Goal: Information Seeking & Learning: Learn about a topic

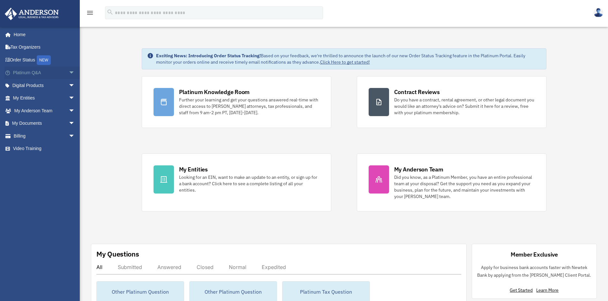
click at [31, 71] on link "Platinum Q&A arrow_drop_down" at bounding box center [44, 72] width 80 height 13
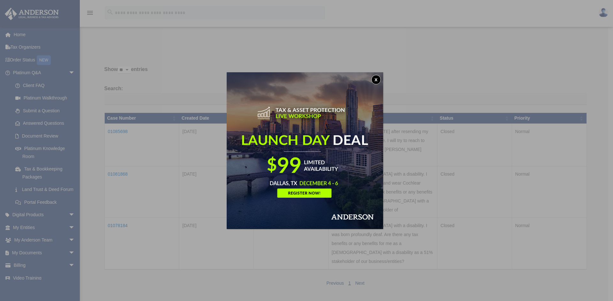
click at [376, 78] on button "x" at bounding box center [376, 80] width 10 height 10
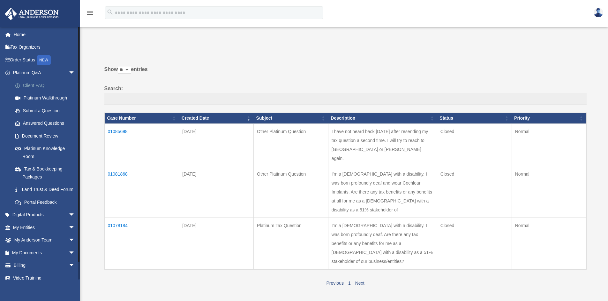
click at [33, 84] on link "Client FAQ" at bounding box center [47, 85] width 76 height 13
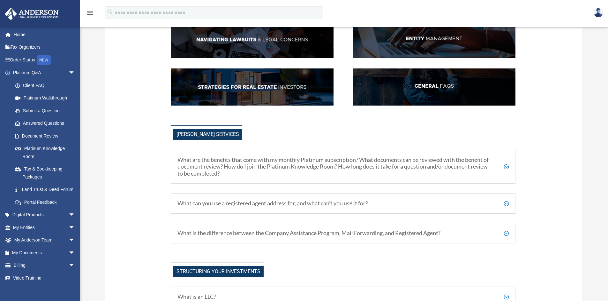
scroll to position [128, 0]
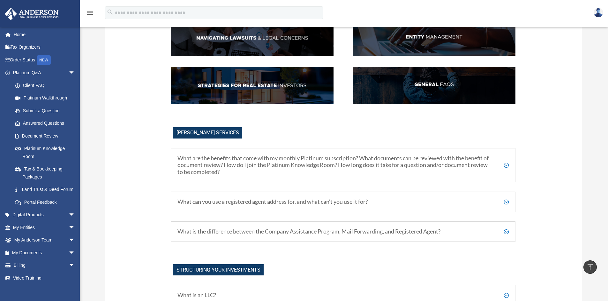
click at [507, 164] on h5 "What are the benefits that come with my monthly Platinum subscription? What doc…" at bounding box center [344, 165] width 332 height 21
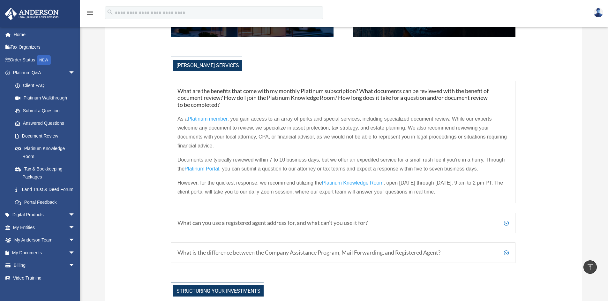
scroll to position [224, 0]
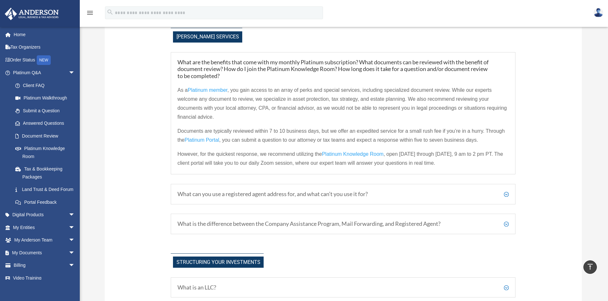
click at [506, 194] on h5 "What can you use a registered agent address for, and what can’t you use it for?" at bounding box center [344, 193] width 332 height 7
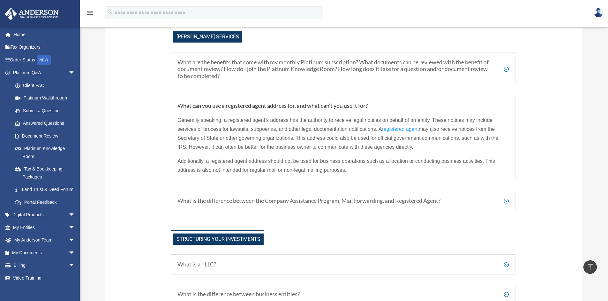
click at [507, 200] on h5 "What is the difference between the Company Assistance Program, Mail Forwarding,…" at bounding box center [344, 200] width 332 height 7
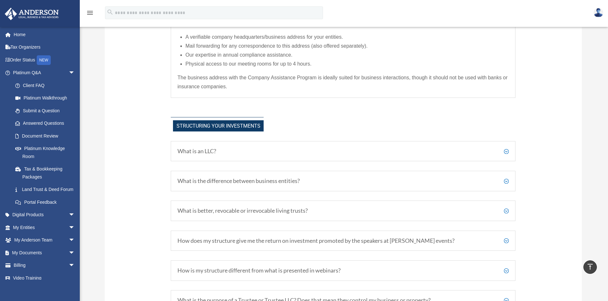
scroll to position [415, 0]
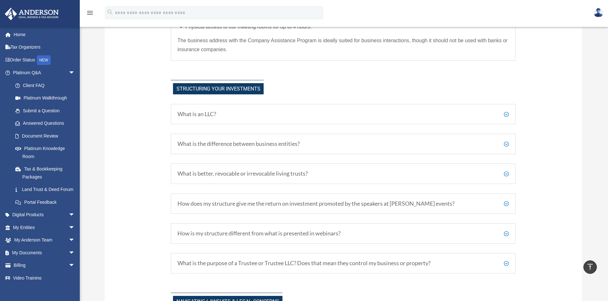
click at [506, 144] on h5 "What is the difference between business entities?" at bounding box center [344, 143] width 332 height 7
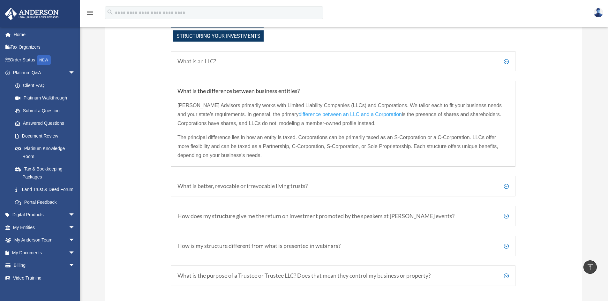
scroll to position [479, 0]
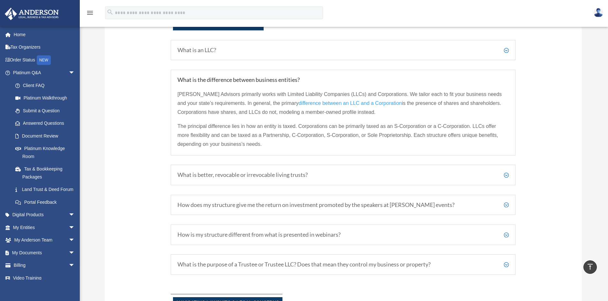
click at [507, 174] on h5 "What is better, revocable or irrevocable living trusts?" at bounding box center [344, 174] width 332 height 7
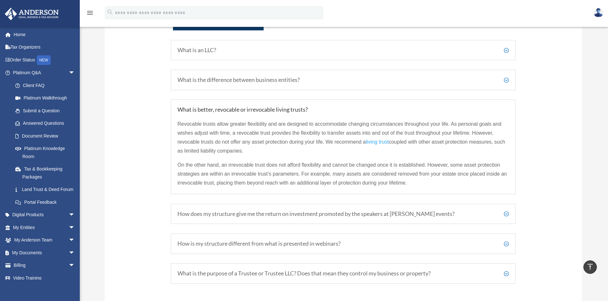
click at [506, 213] on h5 "How does my structure give me the return on investment promoted by the speakers…" at bounding box center [344, 213] width 332 height 7
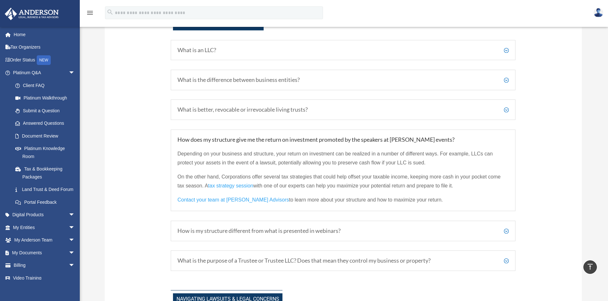
click at [505, 230] on h5 "How is my structure different from what is presented in webinars?" at bounding box center [344, 230] width 332 height 7
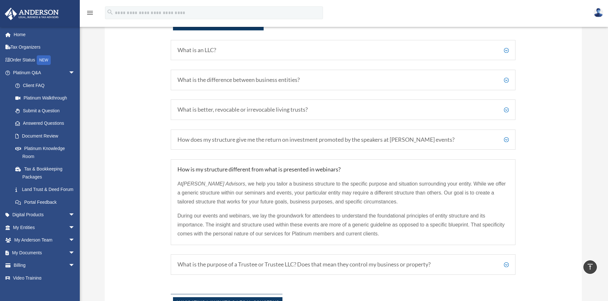
click at [508, 264] on h5 "What is the purpose of a Trustee or Trustee LLC? Does that mean they control my…" at bounding box center [344, 264] width 332 height 7
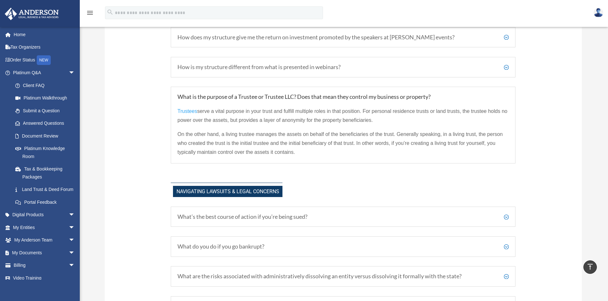
scroll to position [639, 0]
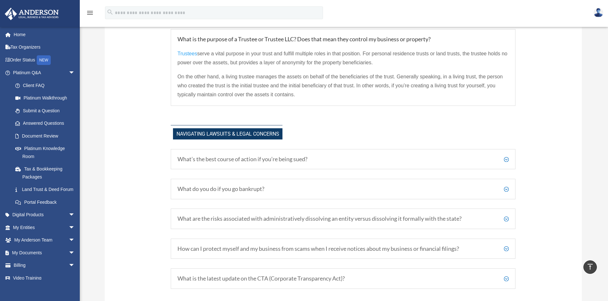
click at [505, 160] on h5 "What’s the best course of action if you’re being sued?" at bounding box center [344, 159] width 332 height 7
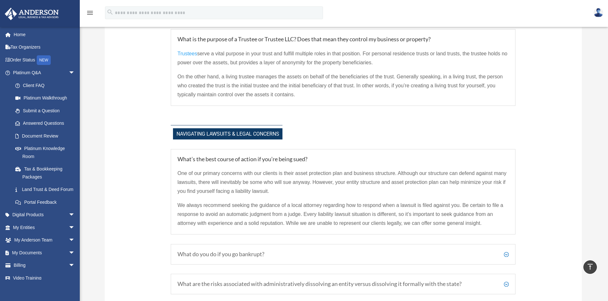
click at [507, 255] on h5 "What do you do if you go bankrupt?" at bounding box center [344, 253] width 332 height 7
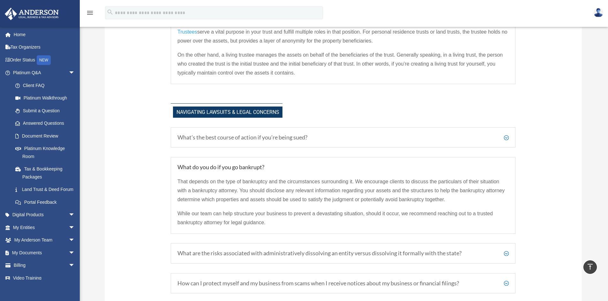
scroll to position [703, 0]
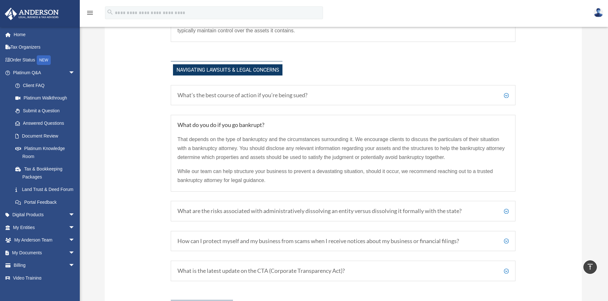
click at [506, 211] on h5 "What are the risks associated with administratively dissolving an entity versus…" at bounding box center [344, 210] width 332 height 7
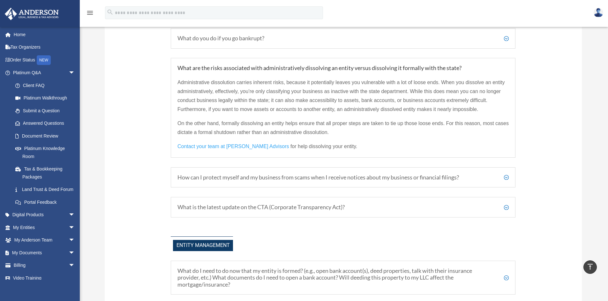
scroll to position [798, 0]
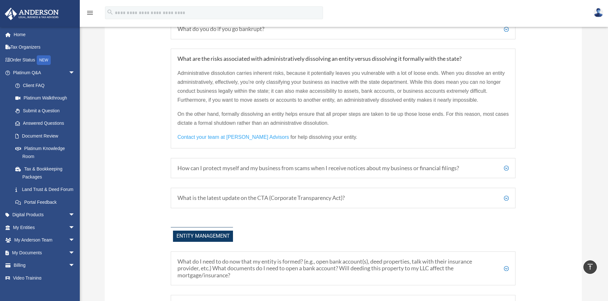
click at [507, 167] on h5 "How can I protect myself and my business from scams when I receive notices abou…" at bounding box center [344, 167] width 332 height 7
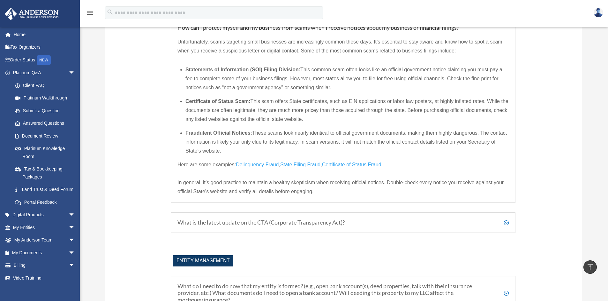
scroll to position [862, 0]
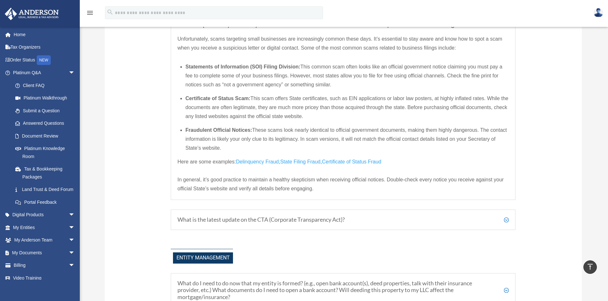
click at [508, 219] on h5 "What is the latest update on the CTA (Corporate Transparency Act)?" at bounding box center [344, 219] width 332 height 7
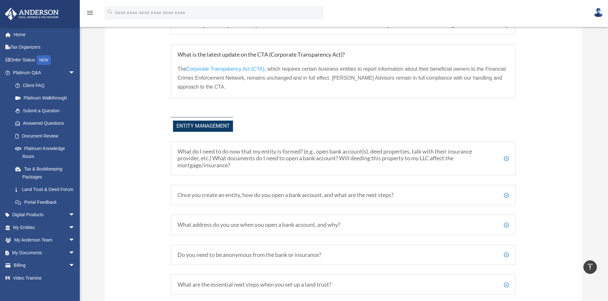
click at [506, 158] on h5 "What do I need to do now that my entity is formed? (e.g., open bank account(s),…" at bounding box center [344, 158] width 332 height 21
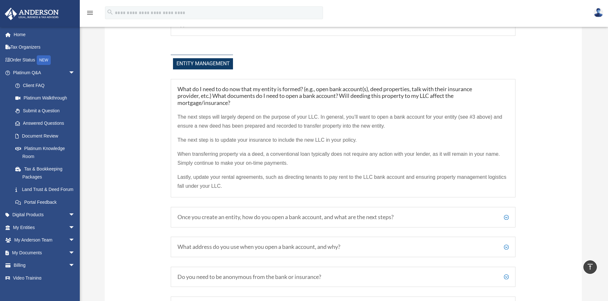
scroll to position [926, 0]
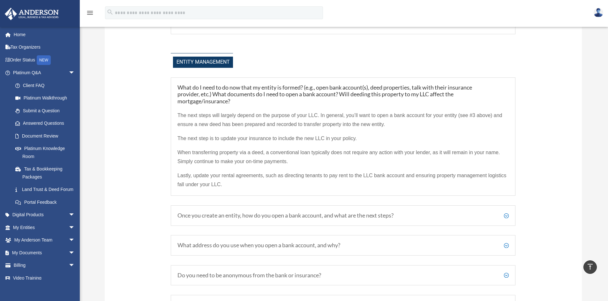
click at [506, 216] on h5 "Once you create an entity, how do you open a bank account, and what are the nex…" at bounding box center [344, 215] width 332 height 7
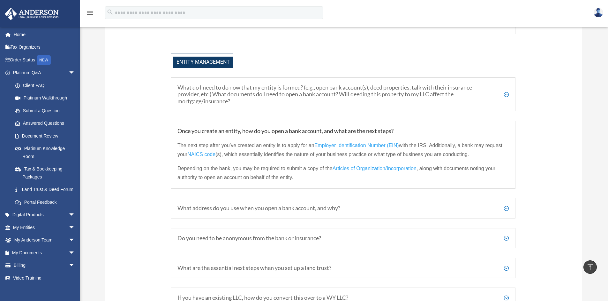
click at [200, 154] on span "NAICS code" at bounding box center [201, 153] width 28 height 5
click at [351, 169] on span "Articles of Organization/Incorporation" at bounding box center [375, 167] width 84 height 5
click at [506, 207] on h5 "What address do you use when you open a bank account, and why?" at bounding box center [344, 207] width 332 height 7
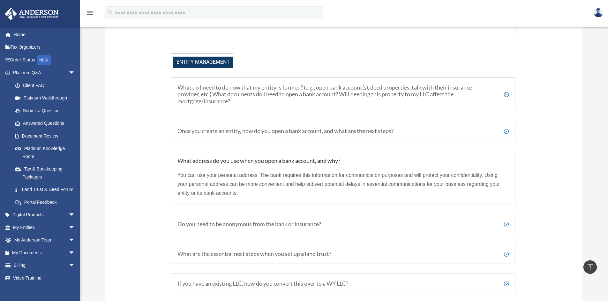
click at [508, 224] on h5 "Do you need to be anonymous from the bank or insurance?" at bounding box center [344, 223] width 332 height 7
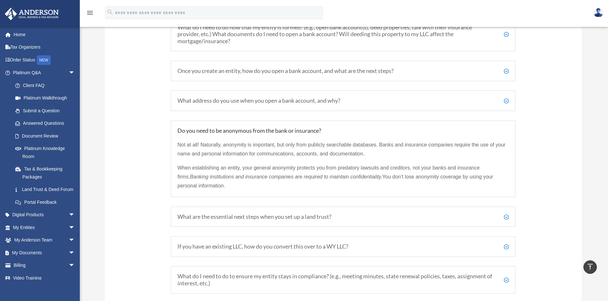
scroll to position [990, 0]
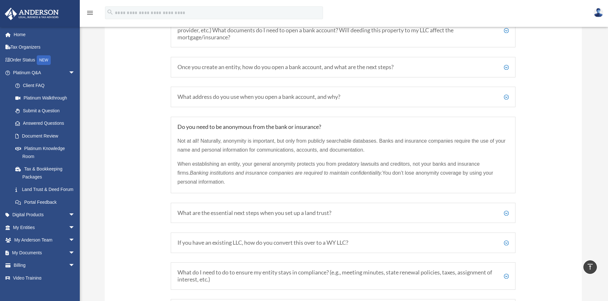
click at [506, 211] on h5 "What are the essential next steps when you set up a land trust?" at bounding box center [344, 212] width 332 height 7
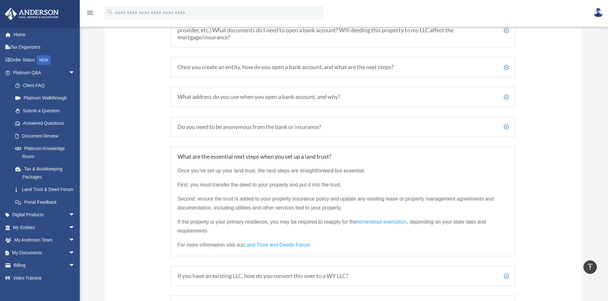
click at [383, 221] on span "homestead exemption" at bounding box center [382, 221] width 50 height 5
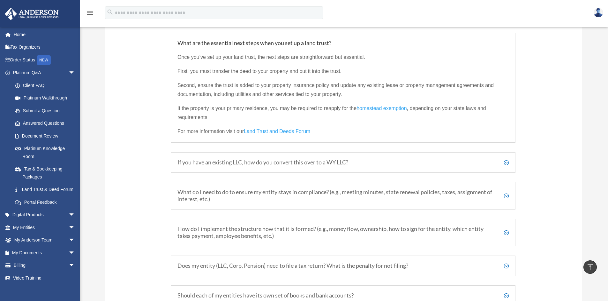
scroll to position [1118, 0]
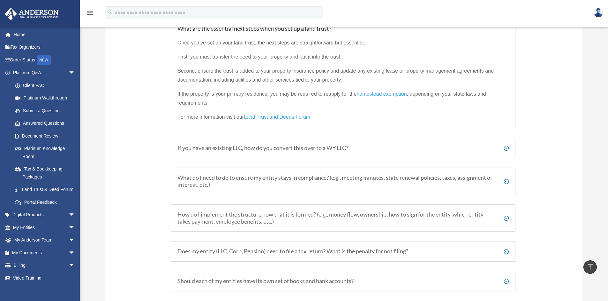
click at [507, 180] on h5 "What do I need to do to ensure my entity stays in compliance? (e.g., meeting mi…" at bounding box center [344, 181] width 332 height 14
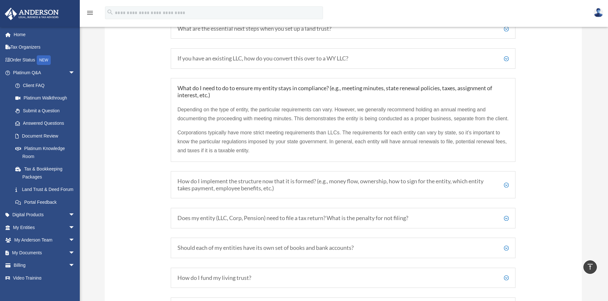
click at [507, 191] on h5 "How do I implement the structure now that it is formed? (e.g., money flow, owne…" at bounding box center [344, 185] width 332 height 14
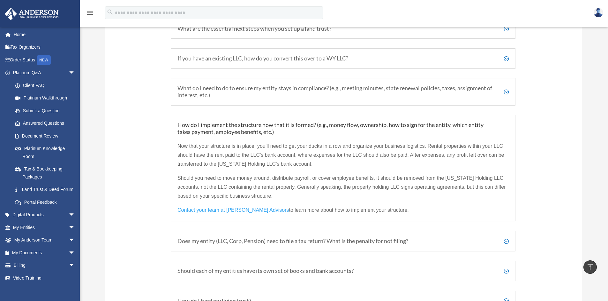
click at [506, 241] on h5 "Does my entity (LLC, Corp, Pension) need to file a tax return? What is the pena…" at bounding box center [344, 240] width 332 height 7
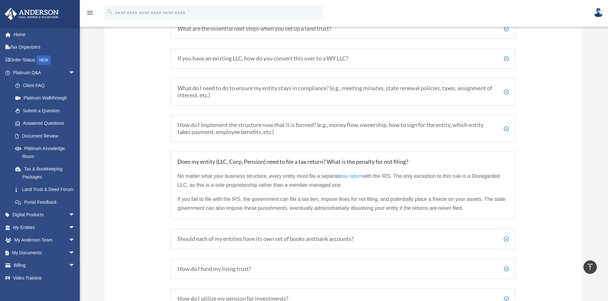
click at [507, 239] on h5 "Should each of my entities have its own set of books and bank accounts?" at bounding box center [344, 238] width 332 height 7
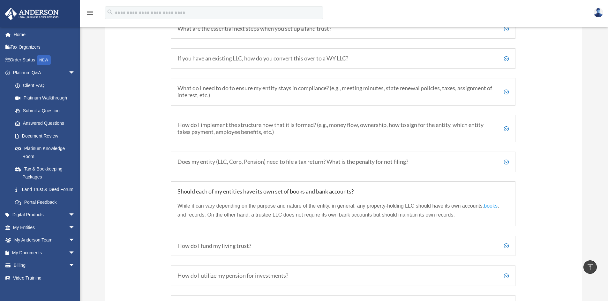
click at [507, 246] on h5 "How do I fund my living trust?" at bounding box center [344, 245] width 332 height 7
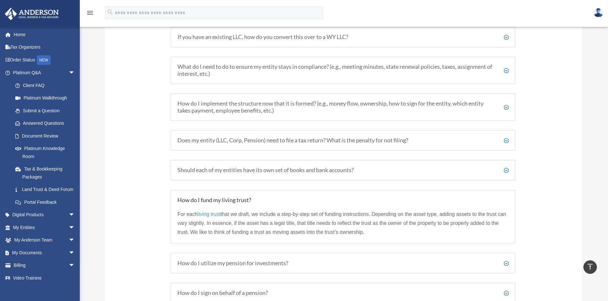
scroll to position [1182, 0]
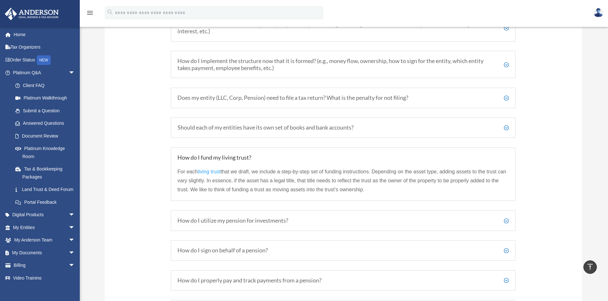
click at [505, 219] on h5 "How do I utilize my pension for investments?" at bounding box center [344, 220] width 332 height 7
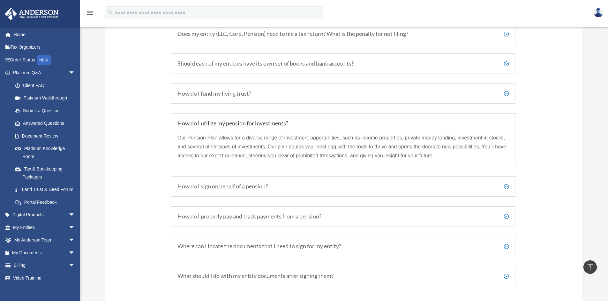
scroll to position [1278, 0]
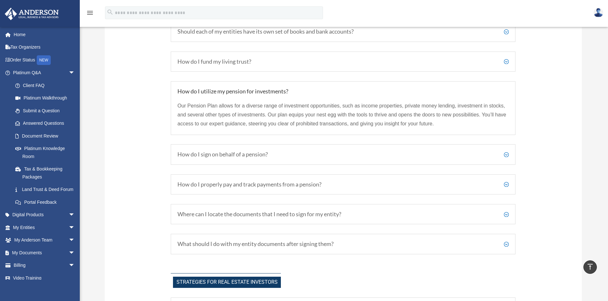
click at [505, 214] on h5 "Where can I locate the documents that I need to sign for my entity?" at bounding box center [344, 213] width 332 height 7
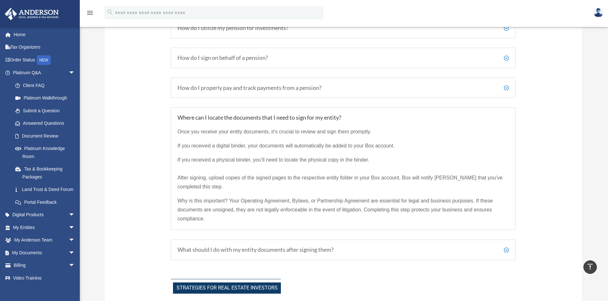
scroll to position [1341, 0]
click at [506, 248] on h5 "What should I do with my entity documents after signing them?" at bounding box center [344, 248] width 332 height 7
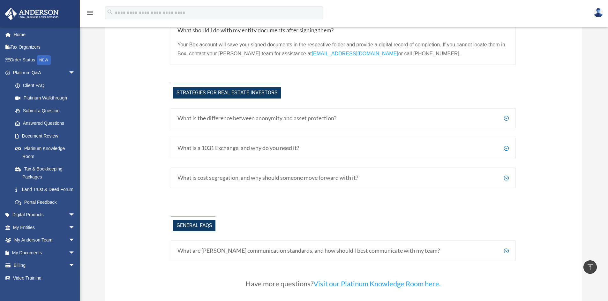
scroll to position [1469, 0]
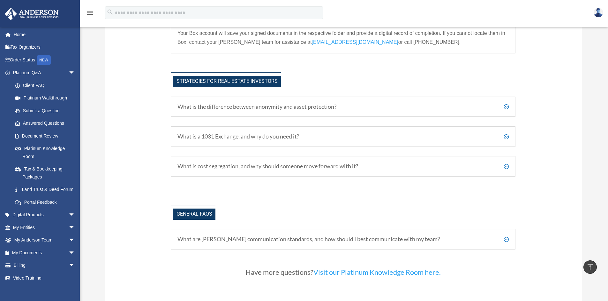
click at [505, 239] on h5 "What are Anderson's communication standards, and how should I best communicate …" at bounding box center [344, 238] width 332 height 7
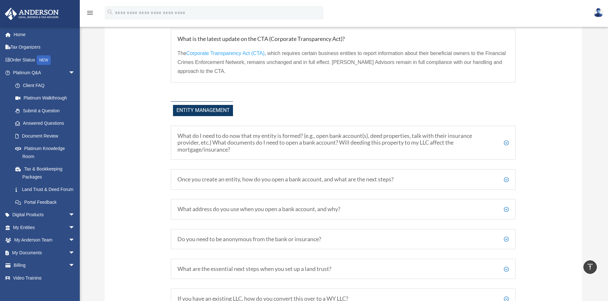
scroll to position [876, 0]
click at [506, 143] on h5 "What do I need to do now that my entity is formed? (e.g., open bank account(s),…" at bounding box center [344, 144] width 332 height 21
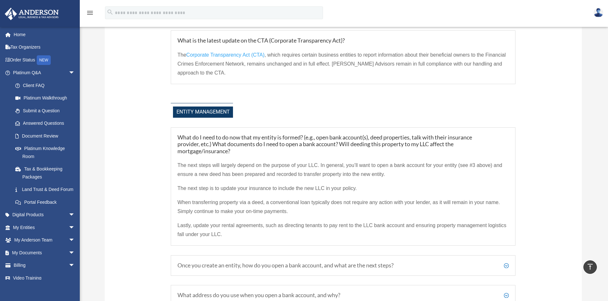
click at [505, 264] on h5 "Once you create an entity, how do you open a bank account, and what are the nex…" at bounding box center [344, 265] width 332 height 7
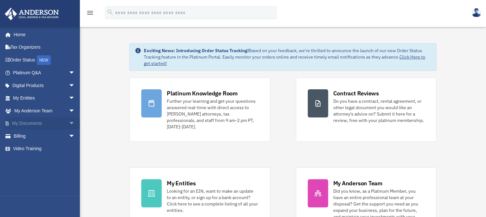
click at [33, 122] on link "My Documents arrow_drop_down" at bounding box center [44, 123] width 80 height 13
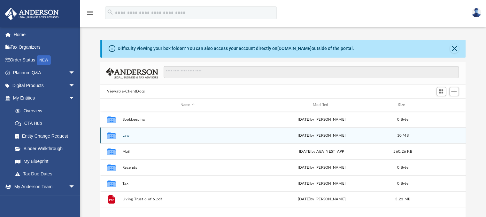
click at [124, 134] on button "Law" at bounding box center [187, 135] width 131 height 4
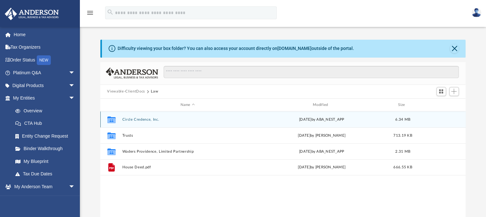
click at [132, 118] on button "Circle Credence, Inc." at bounding box center [187, 119] width 131 height 4
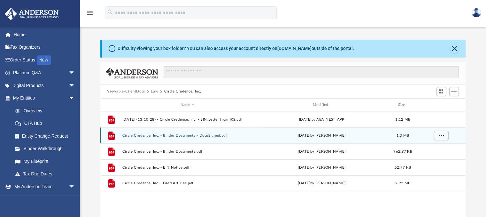
click at [149, 136] on button "Circle Credence, Inc. - Binder Documents - DocuSigned.pdf" at bounding box center [187, 135] width 131 height 4
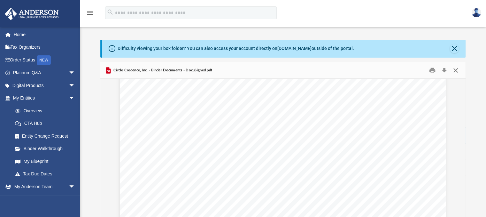
click at [456, 68] on button "Close" at bounding box center [455, 70] width 11 height 10
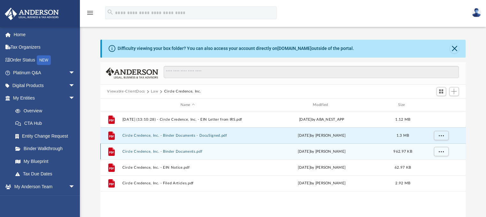
click at [133, 150] on button "Circle Credence, Inc. - Binder Documents.pdf" at bounding box center [187, 151] width 131 height 4
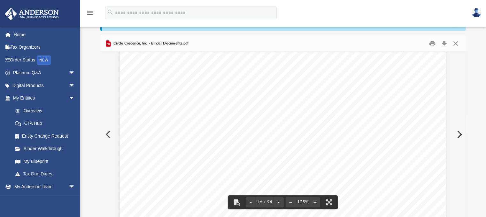
scroll to position [6491, 0]
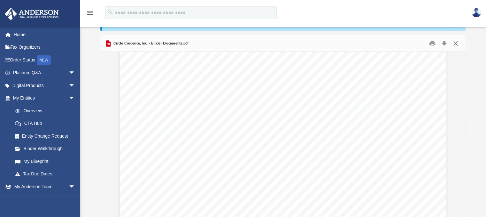
click at [455, 42] on button "Close" at bounding box center [455, 43] width 11 height 10
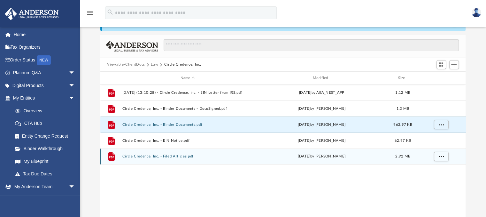
click at [144, 155] on button "Circle Credence, Inc. - Filed Articles.pdf" at bounding box center [187, 156] width 131 height 4
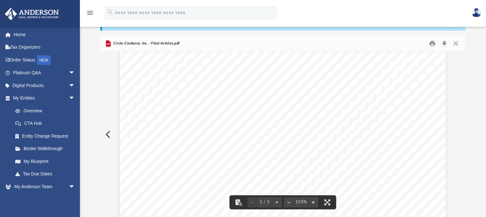
scroll to position [0, 0]
click at [455, 43] on button "Close" at bounding box center [455, 43] width 11 height 10
